Goal: Task Accomplishment & Management: Manage account settings

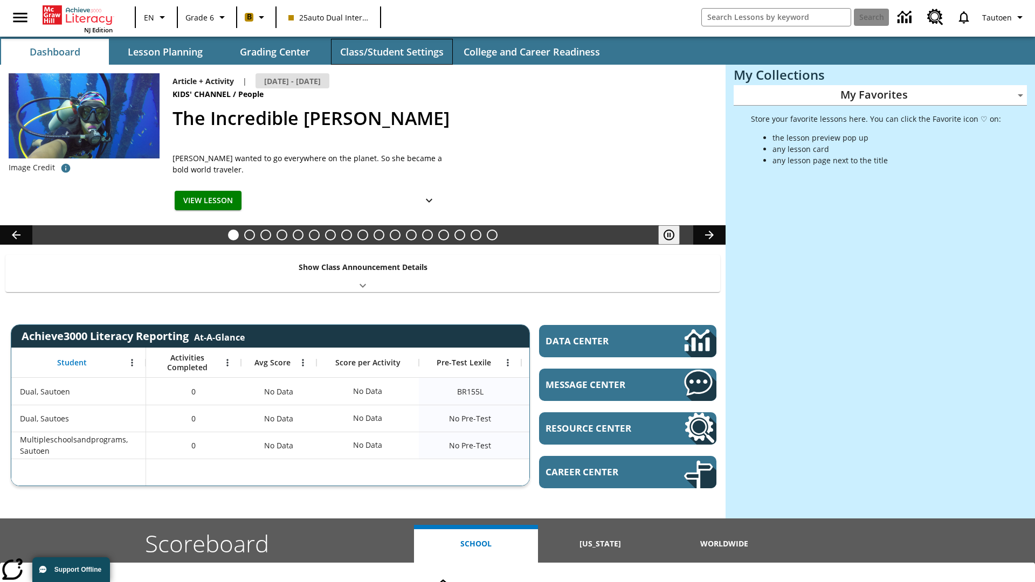
click at [391, 52] on button "Class/Student Settings" at bounding box center [392, 52] width 122 height 26
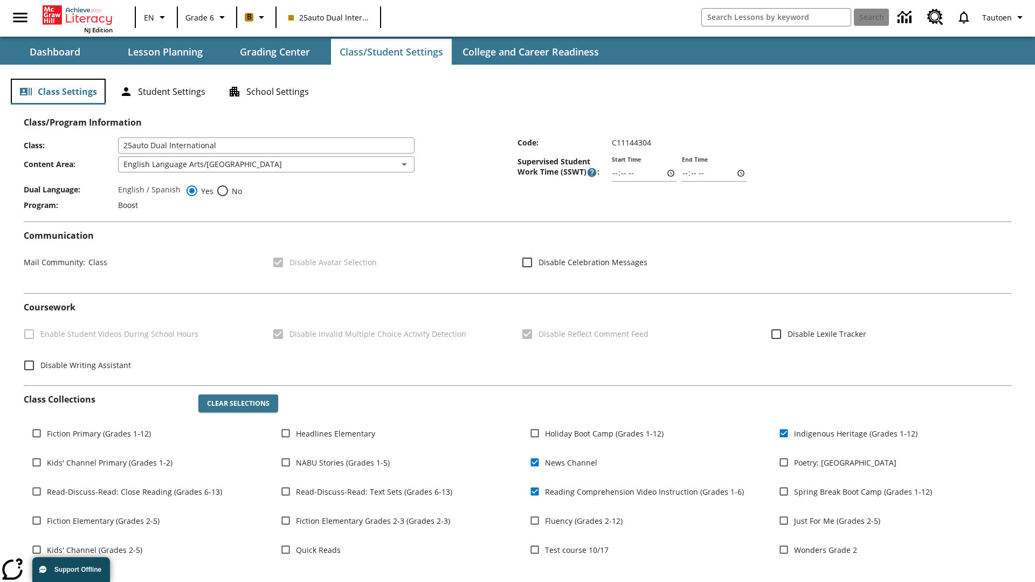
click at [58, 92] on button "Class Settings" at bounding box center [58, 92] width 95 height 26
click at [162, 92] on button "Student Settings" at bounding box center [162, 92] width 103 height 26
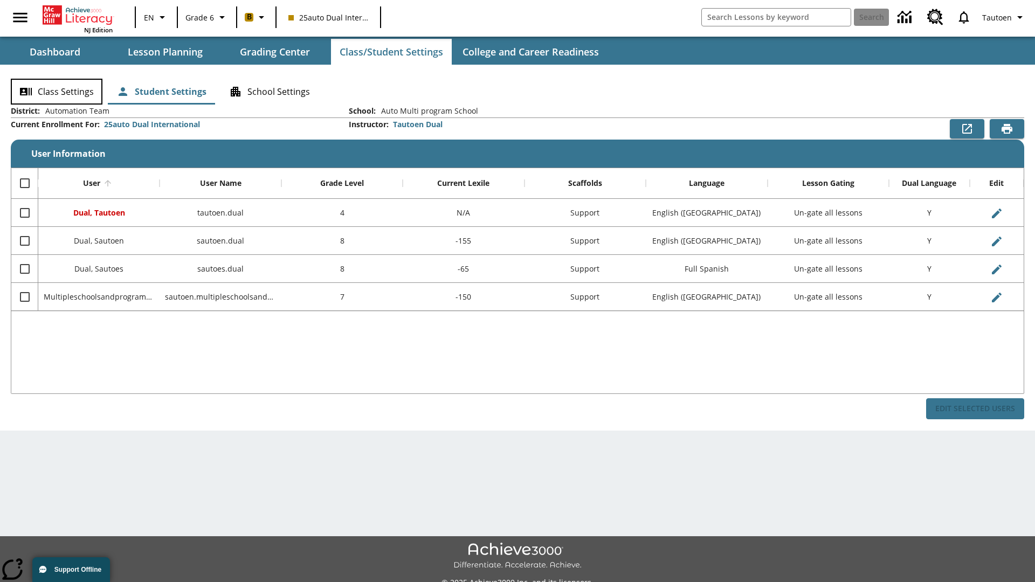
click at [57, 92] on button "Class Settings" at bounding box center [57, 92] width 92 height 26
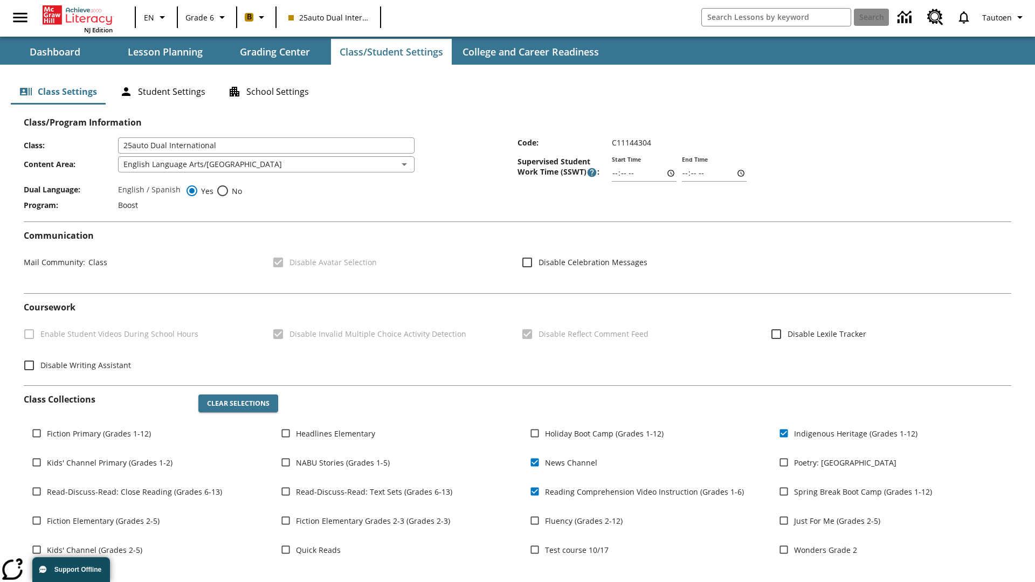
click at [229, 191] on span "No" at bounding box center [235, 190] width 13 height 11
click at [229, 191] on input "No" at bounding box center [222, 190] width 13 height 13
radio input "true"
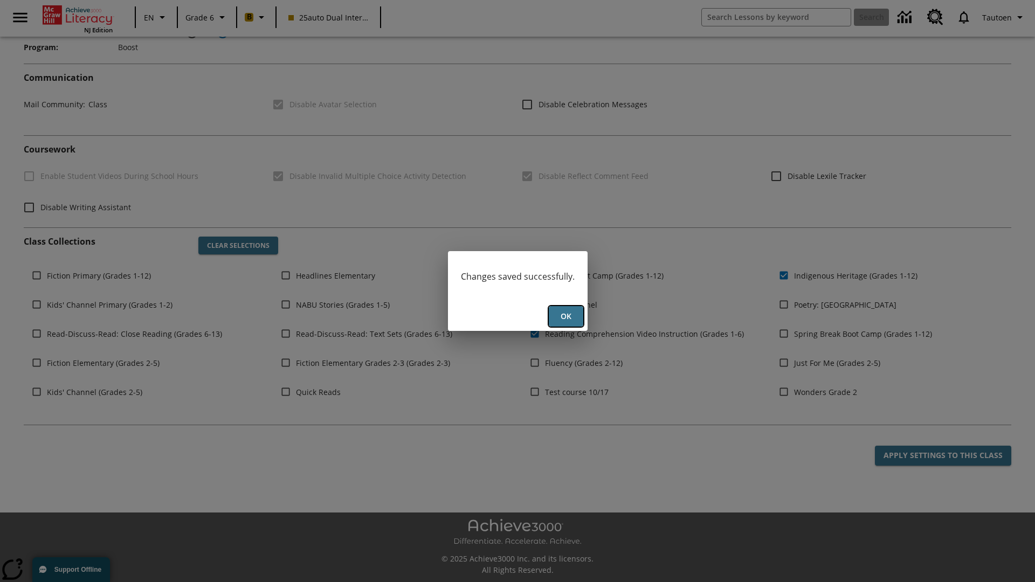
click at [565, 316] on button "Ok" at bounding box center [566, 316] width 34 height 21
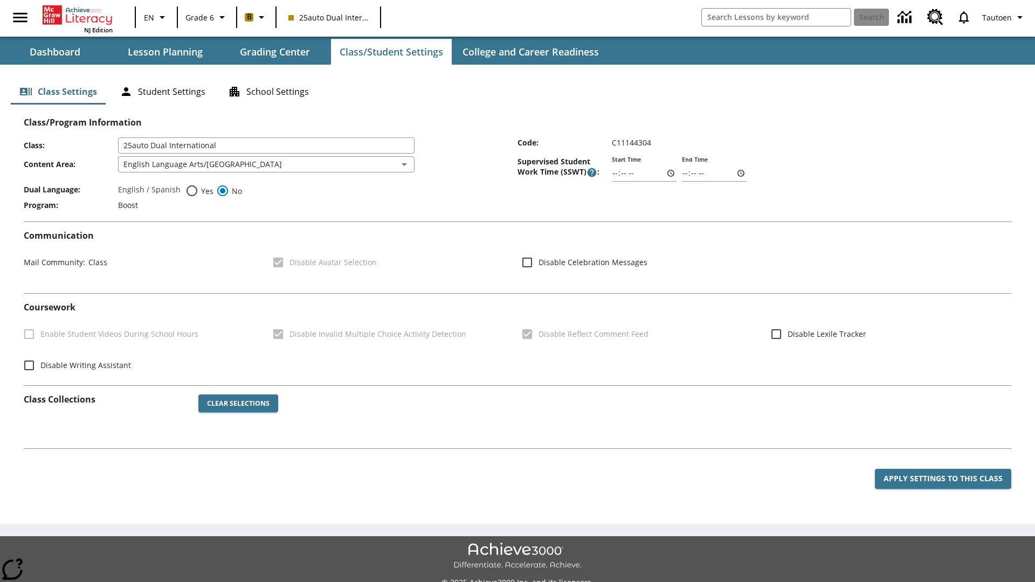
scroll to position [158, 0]
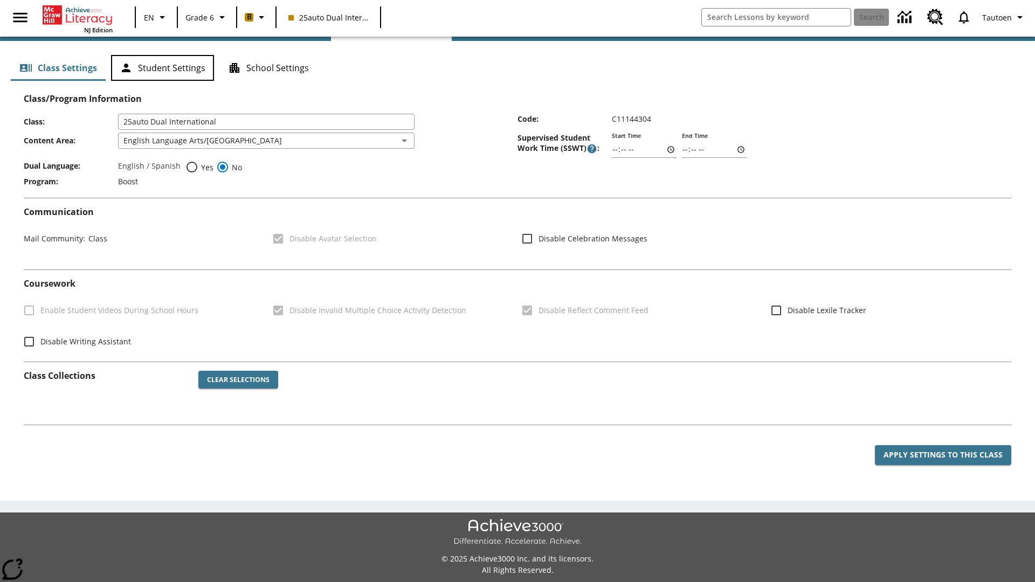
click at [162, 81] on button "Student Settings" at bounding box center [162, 68] width 103 height 26
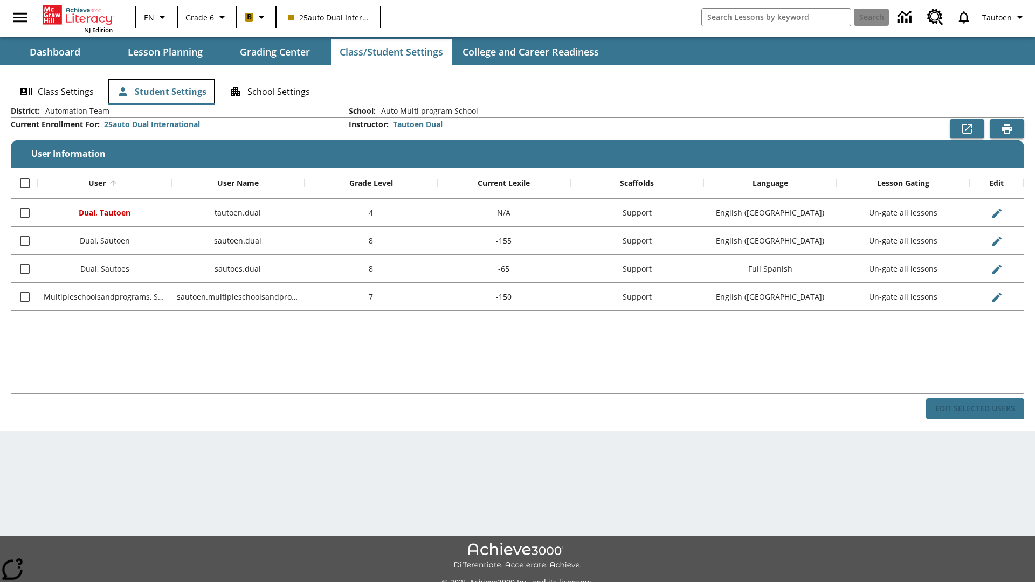
scroll to position [24, 0]
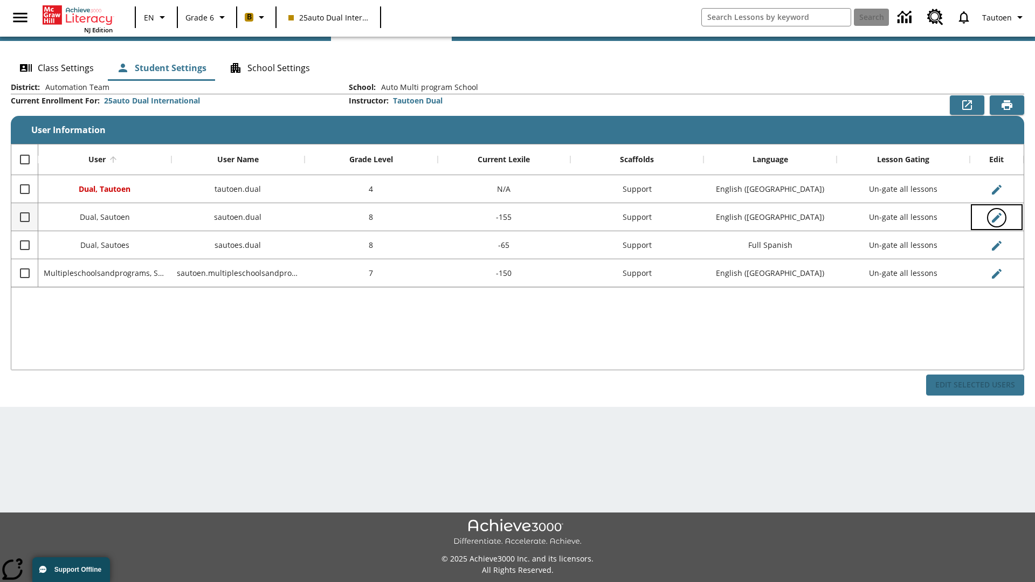
click at [996, 217] on icon "Edit User" at bounding box center [997, 218] width 10 height 10
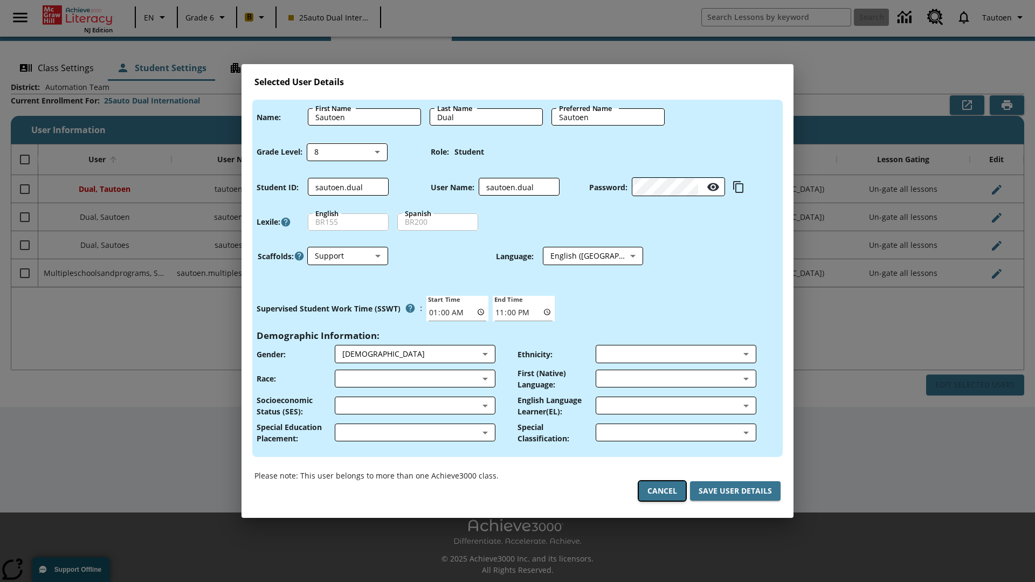
click at [662, 491] on button "Cancel" at bounding box center [662, 491] width 47 height 20
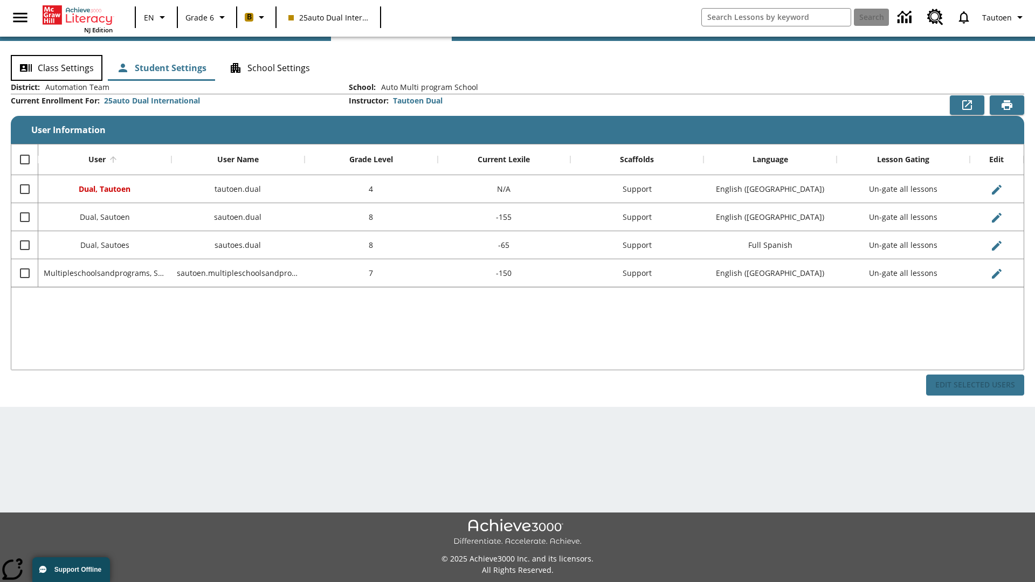
click at [57, 68] on button "Class Settings" at bounding box center [57, 68] width 92 height 26
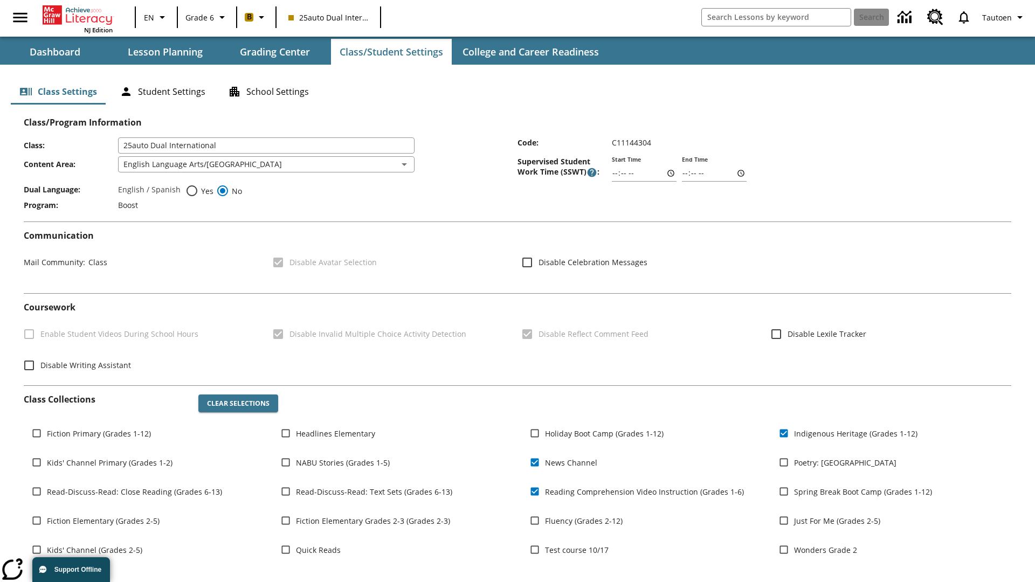
click at [199, 191] on span "Yes" at bounding box center [205, 190] width 15 height 11
click at [198, 191] on input "Yes" at bounding box center [191, 190] width 13 height 13
radio input "true"
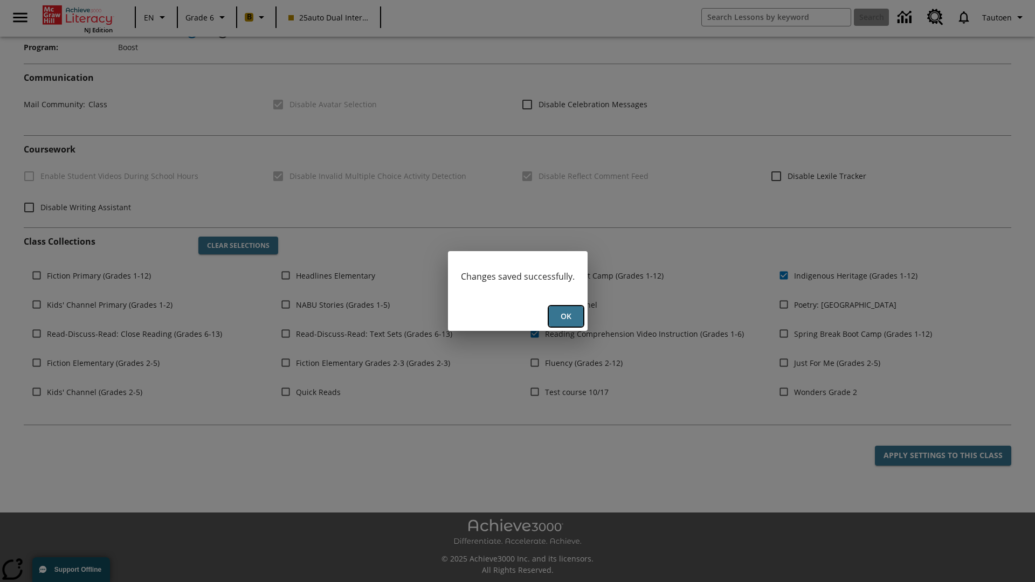
click at [565, 316] on button "Ok" at bounding box center [566, 316] width 34 height 21
